Goal: Task Accomplishment & Management: Manage account settings

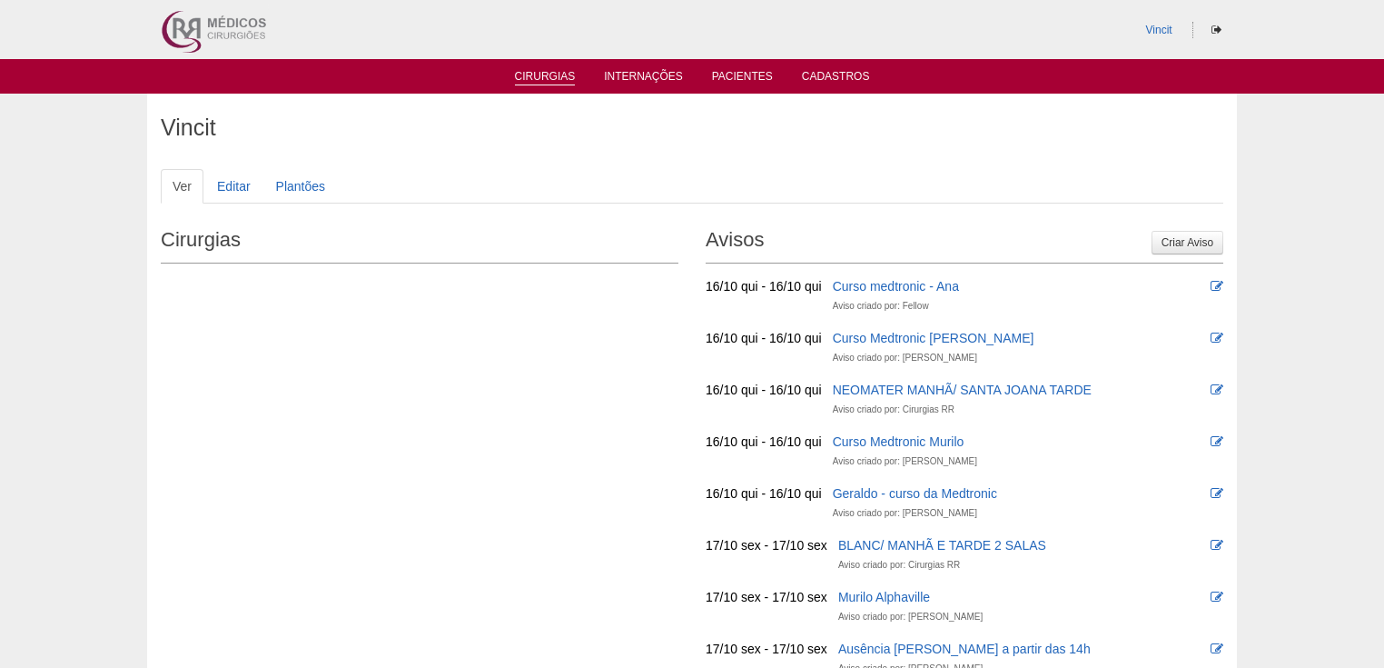
click at [548, 71] on link "Cirurgias" at bounding box center [545, 77] width 61 height 15
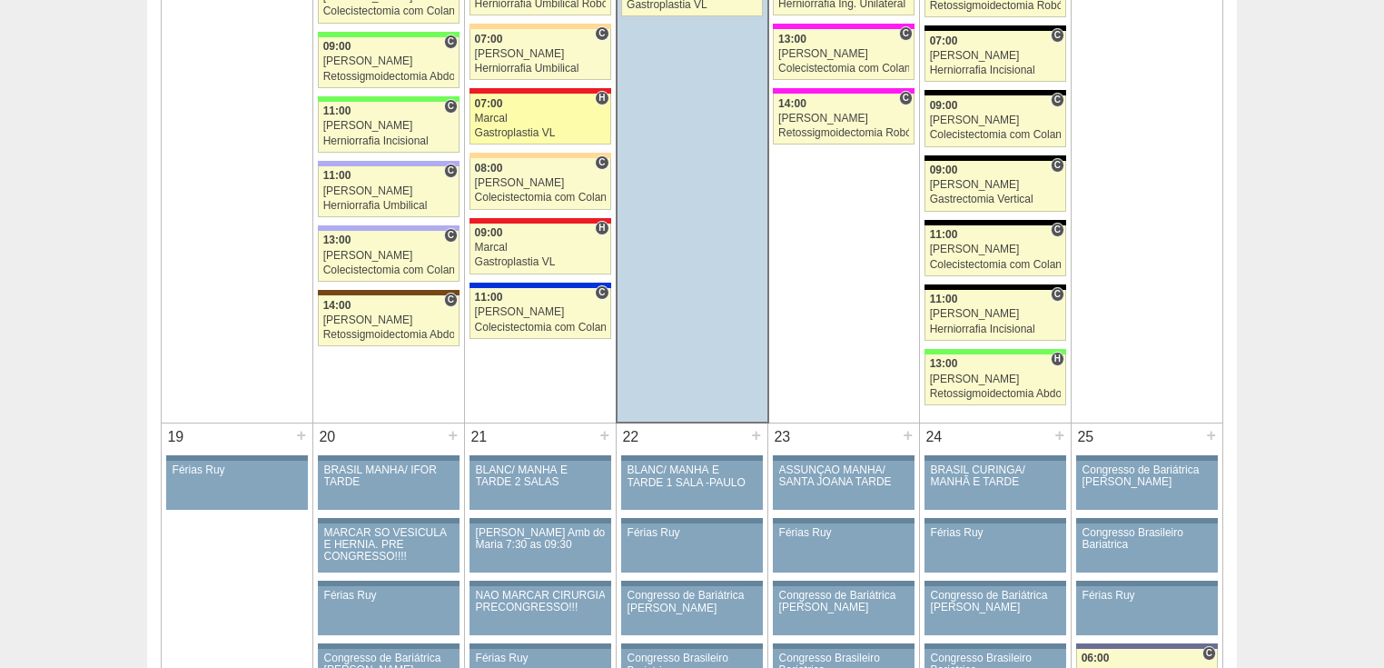
scroll to position [2761, 0]
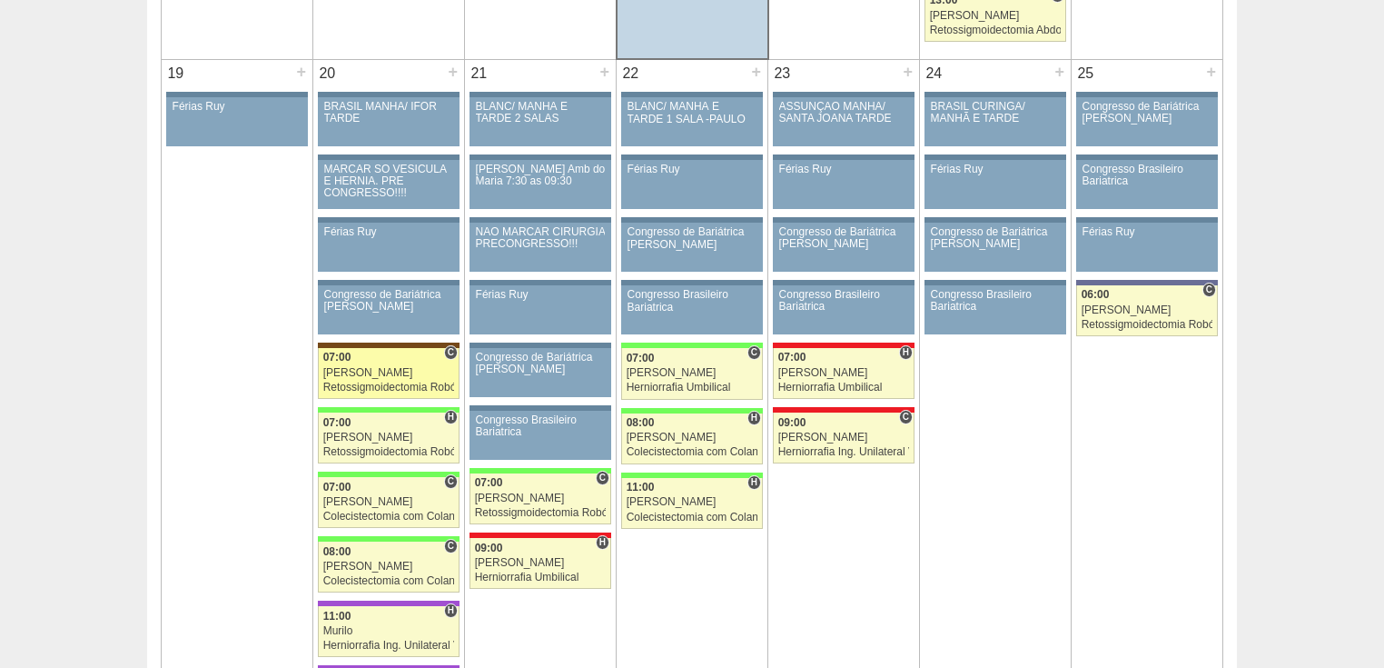
click at [392, 381] on div "Retossigmoidectomia Robótica" at bounding box center [389, 387] width 132 height 12
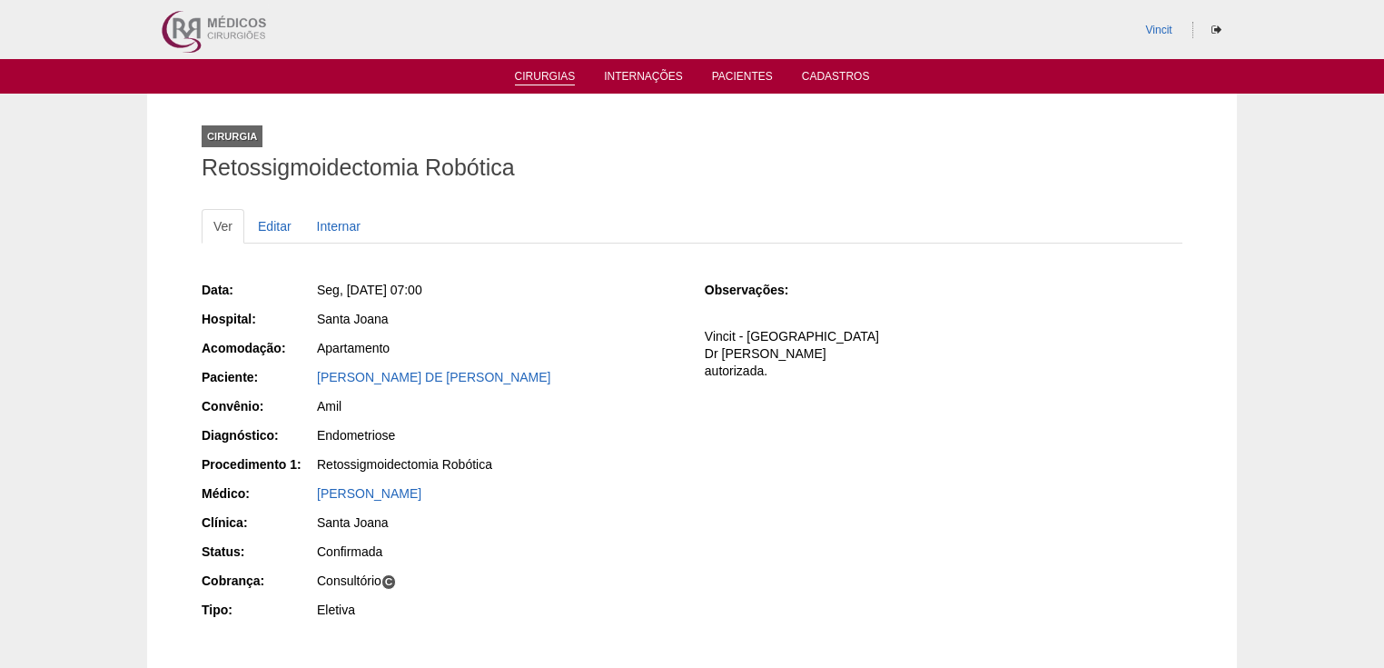
click at [540, 70] on link "Cirurgias" at bounding box center [545, 77] width 61 height 15
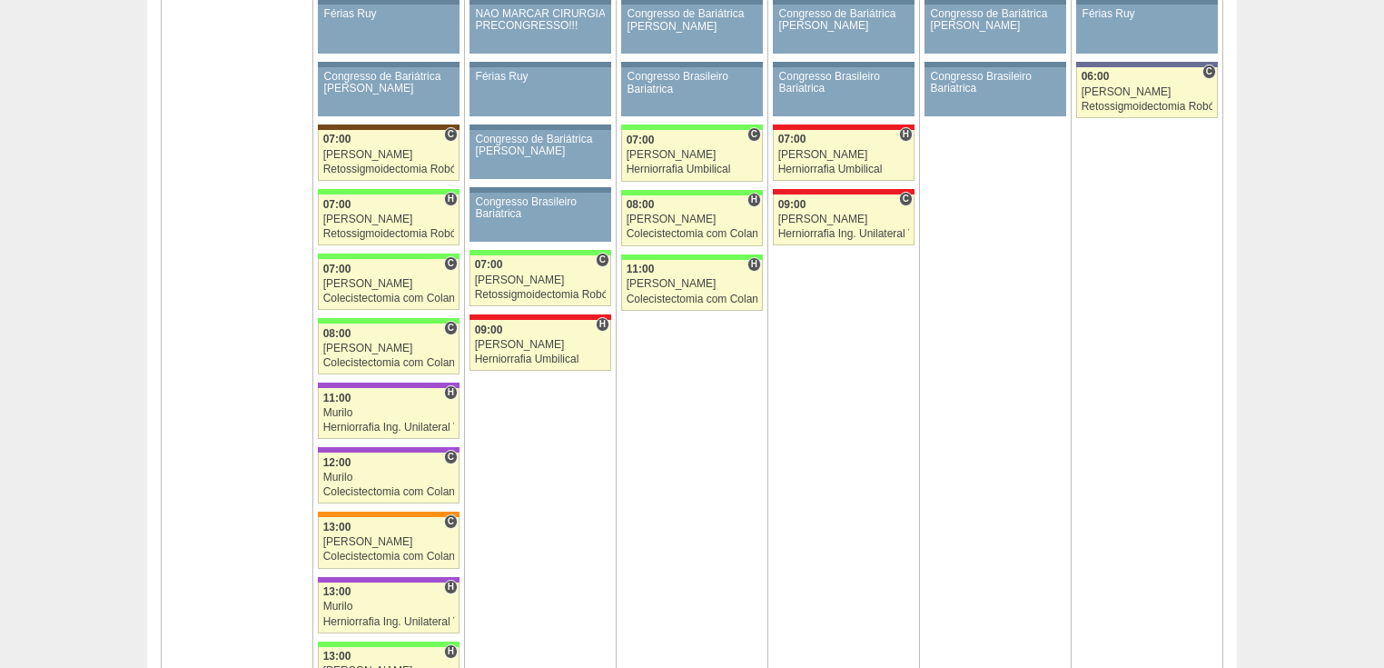
scroll to position [3342, 0]
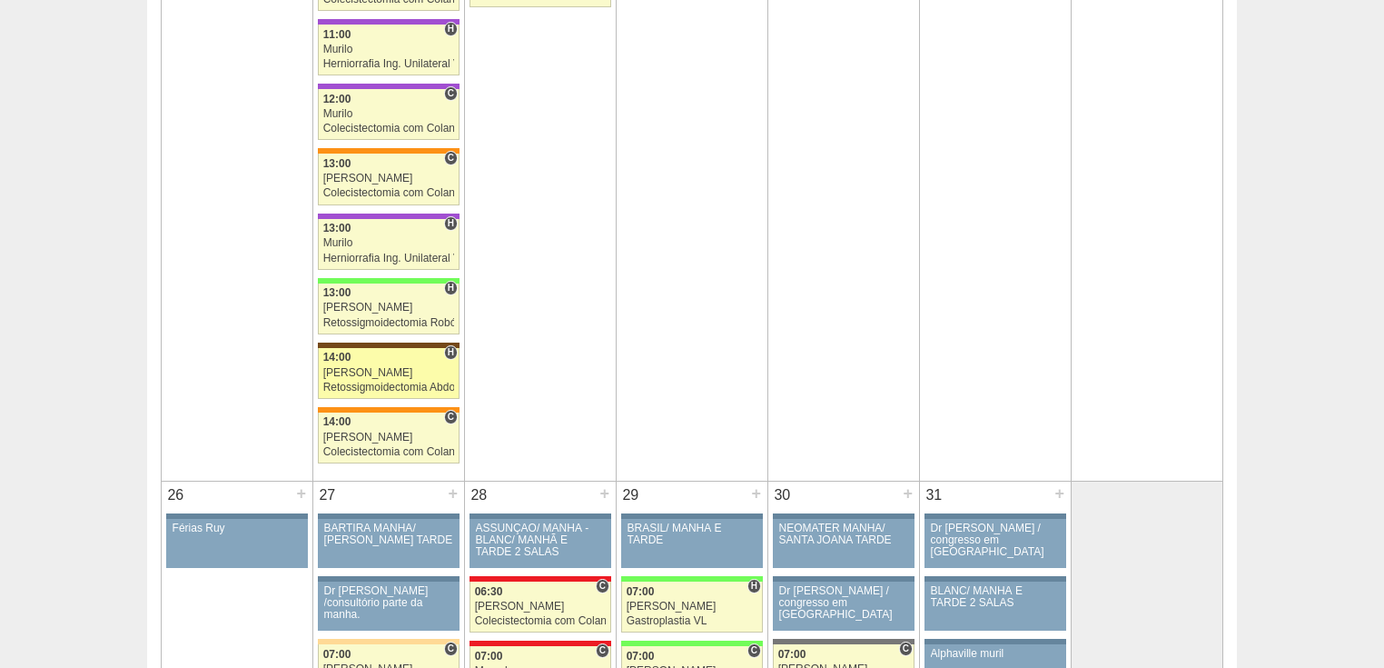
click at [387, 381] on div "Retossigmoidectomia Abdominal VL" at bounding box center [389, 387] width 132 height 12
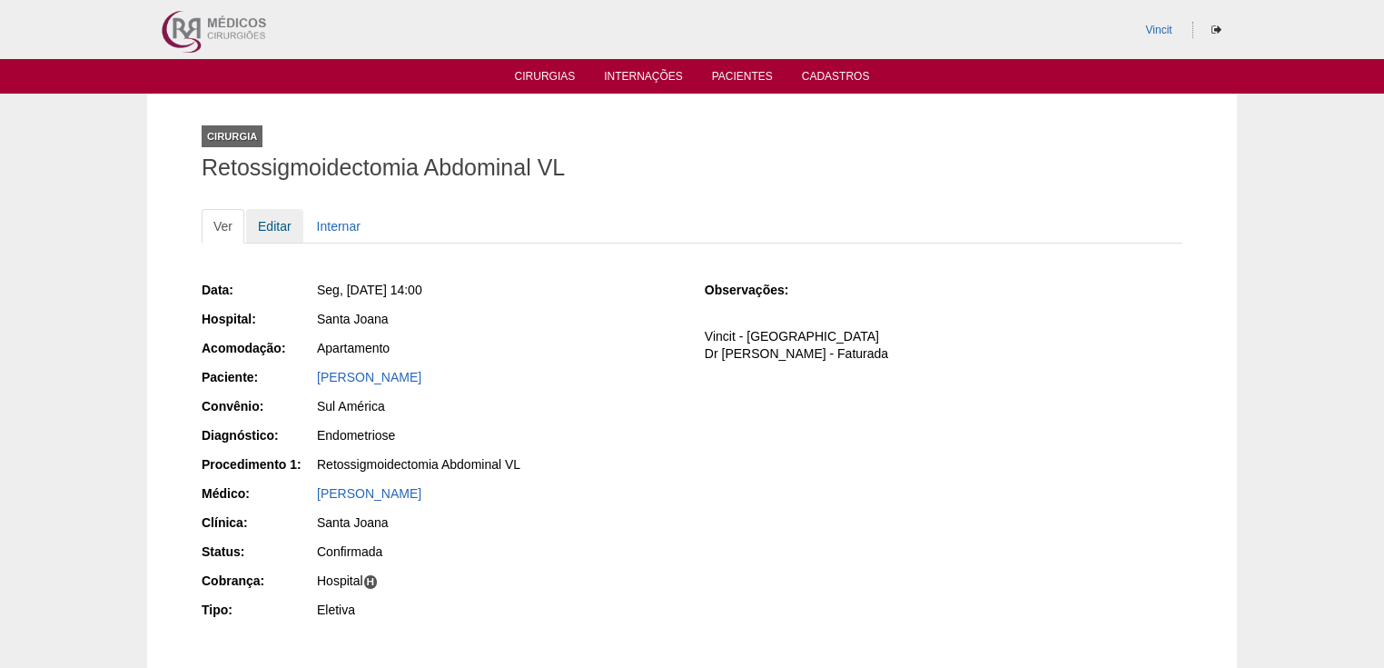
click at [278, 223] on link "Editar" at bounding box center [274, 226] width 57 height 35
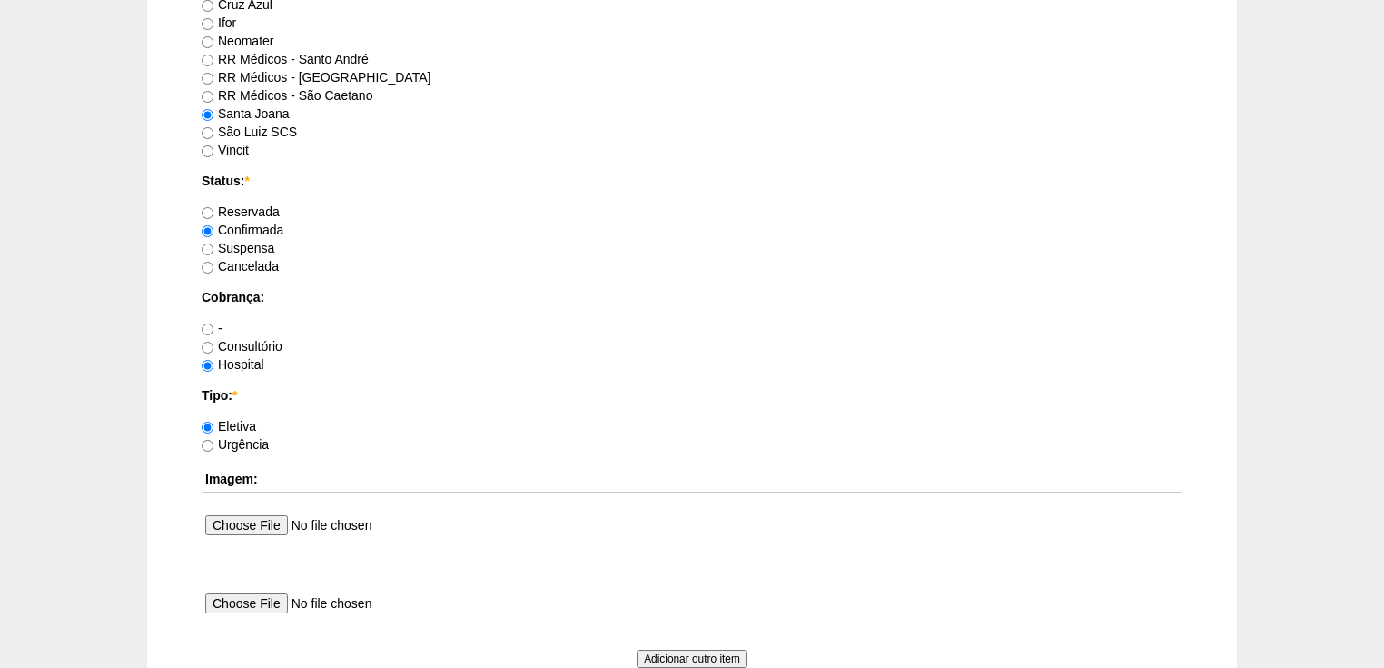
scroll to position [1669, 0]
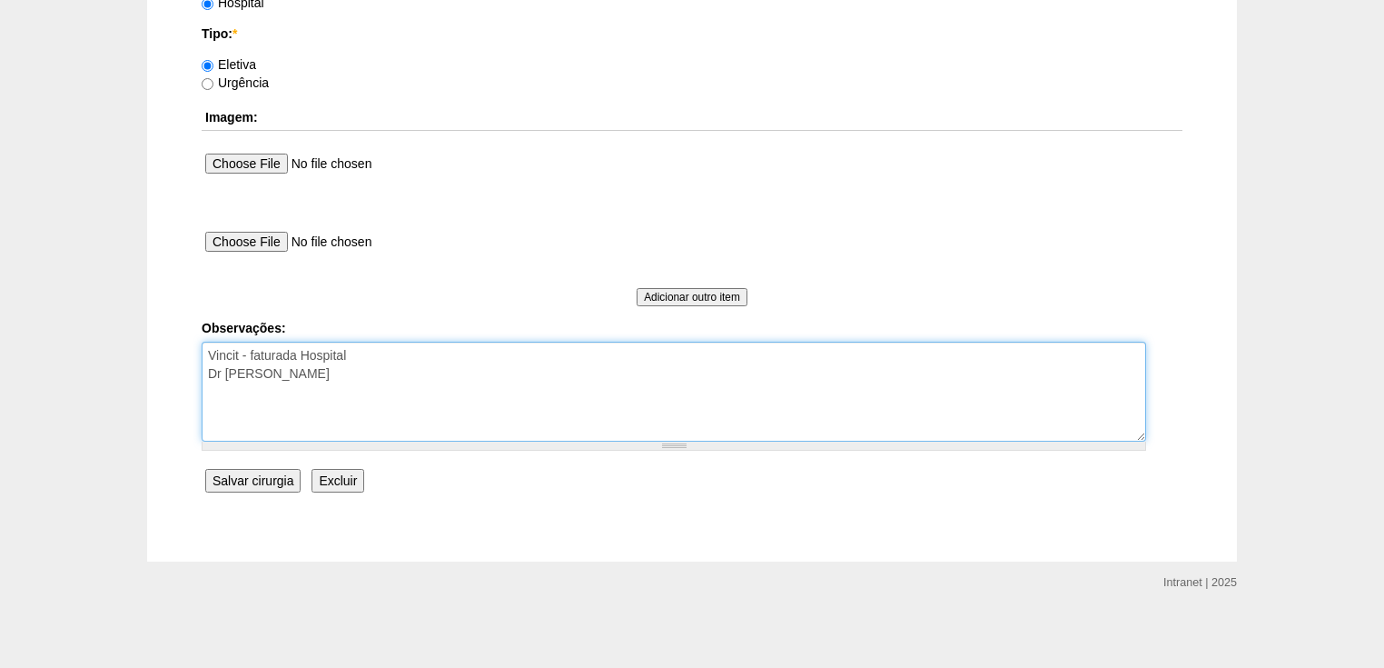
click at [371, 377] on textarea "Vincit - faturada Hospital Dr Andre - Sego - Faturada" at bounding box center [674, 392] width 945 height 100
type textarea "Vincit - faturada Hospital Dr Andre - Sego - Faturada autorizada"
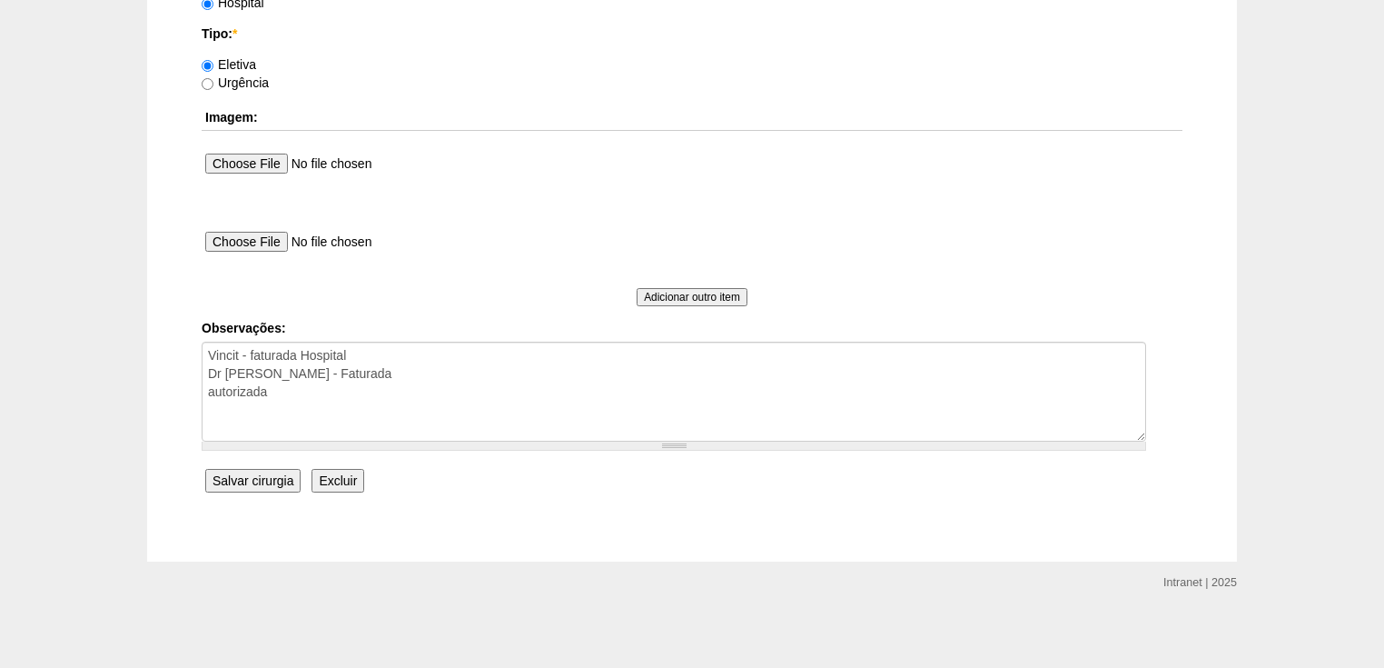
click at [262, 480] on input "Salvar cirurgia" at bounding box center [252, 481] width 95 height 24
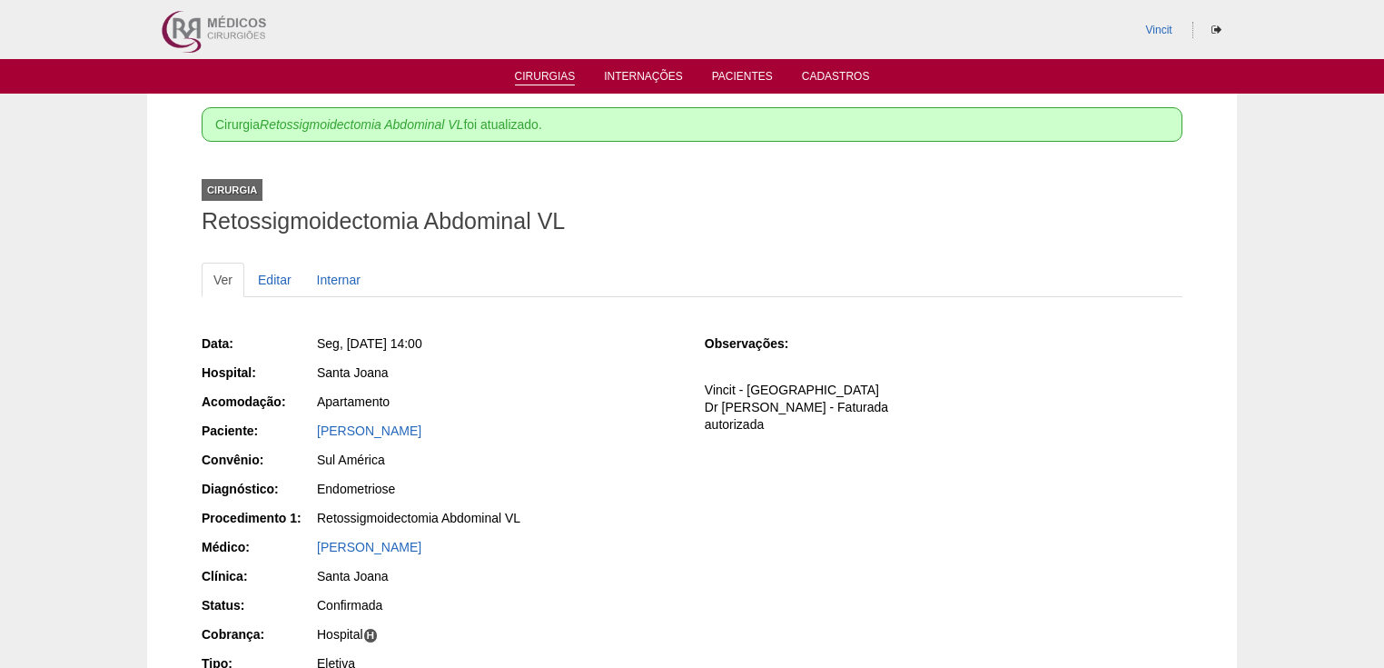
click at [545, 84] on link "Cirurgias" at bounding box center [545, 77] width 61 height 15
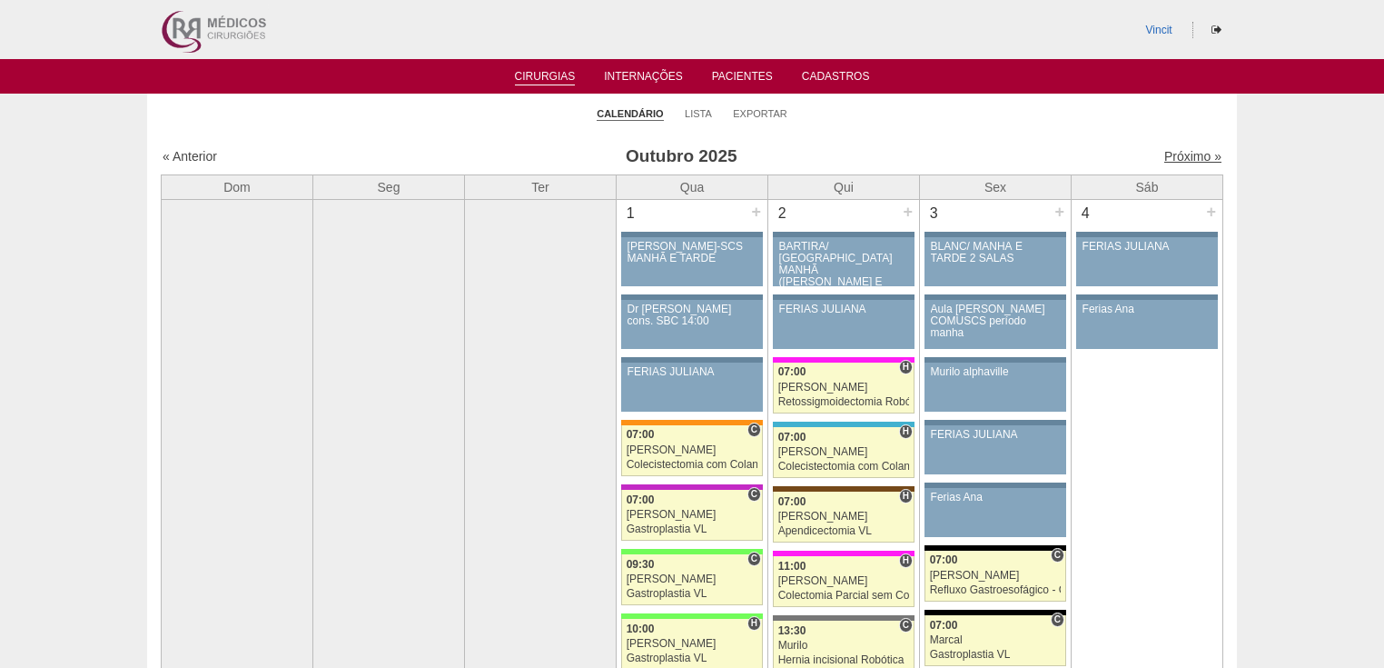
click at [1166, 155] on link "Próximo »" at bounding box center [1192, 156] width 57 height 15
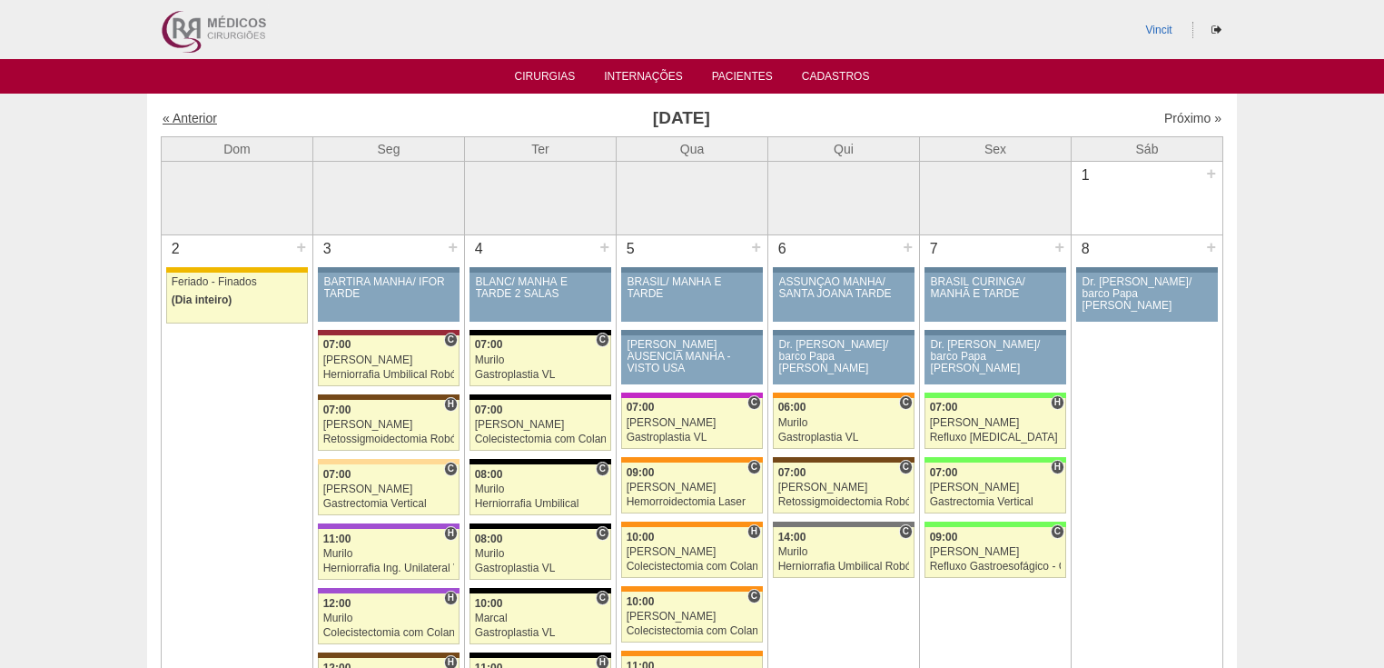
click at [195, 124] on link "« Anterior" at bounding box center [190, 118] width 54 height 15
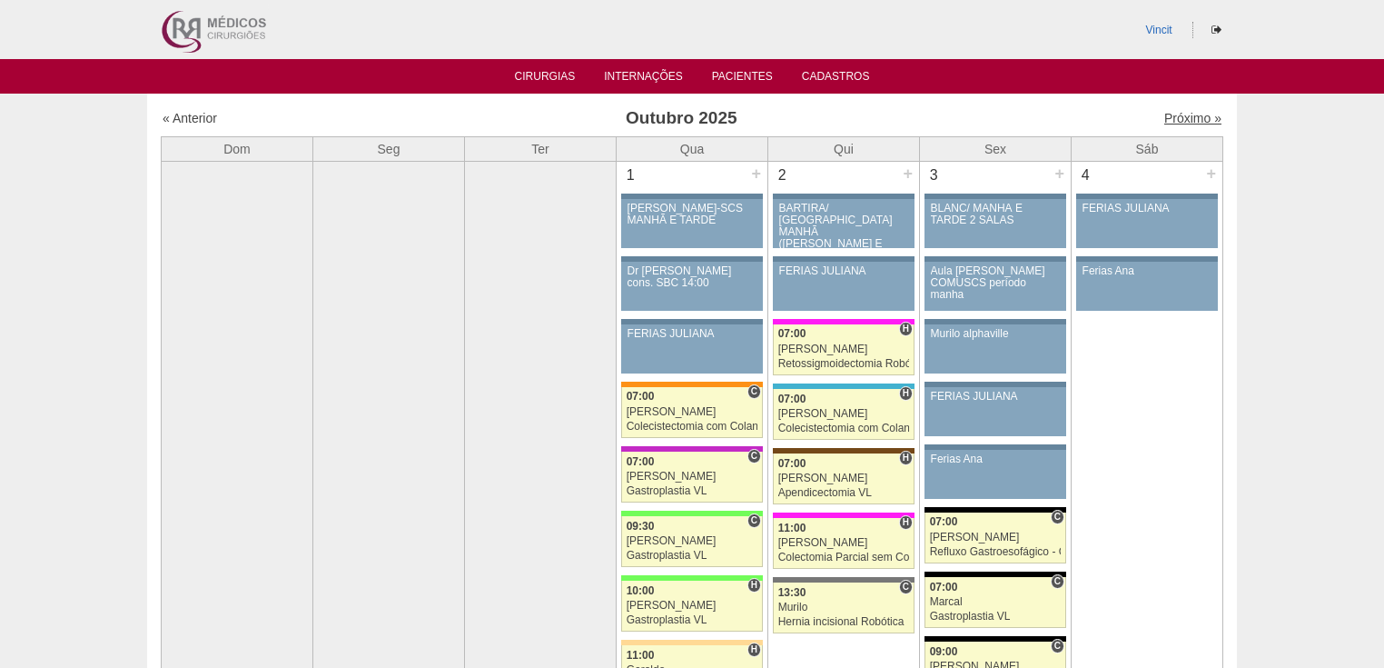
click at [1172, 118] on link "Próximo »" at bounding box center [1192, 118] width 57 height 15
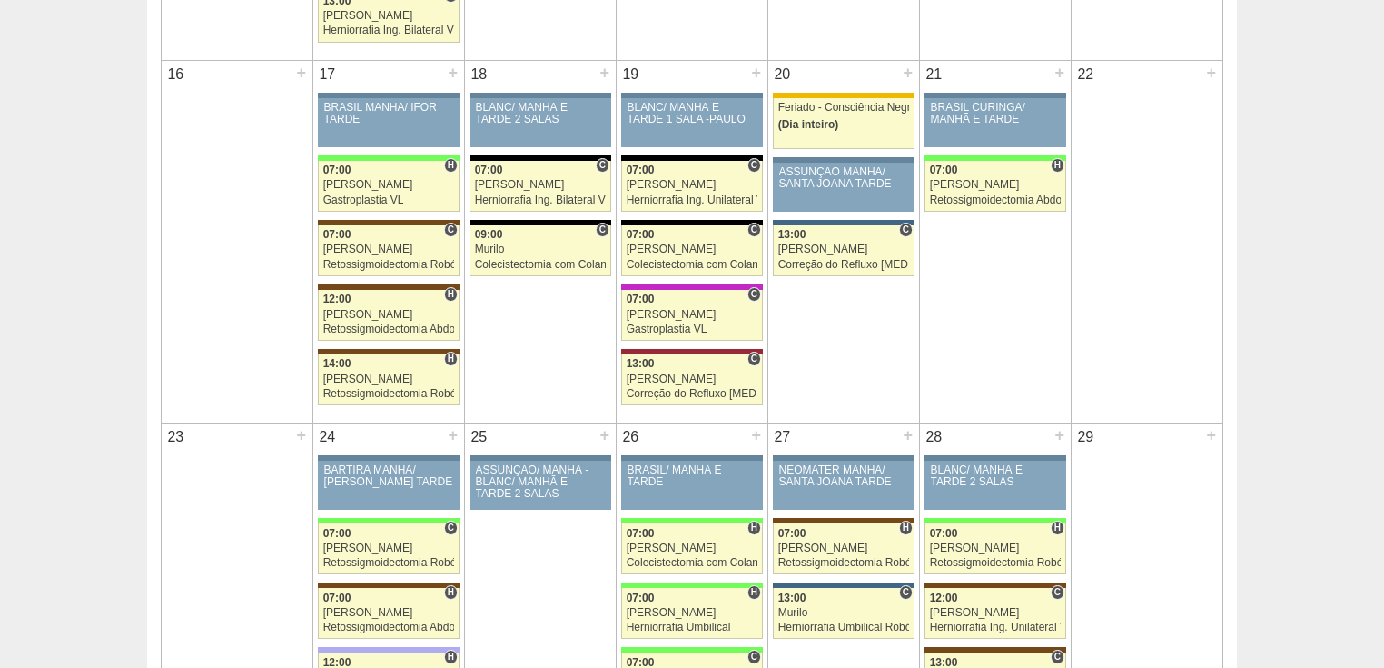
scroll to position [1817, 0]
